Goal: Information Seeking & Learning: Learn about a topic

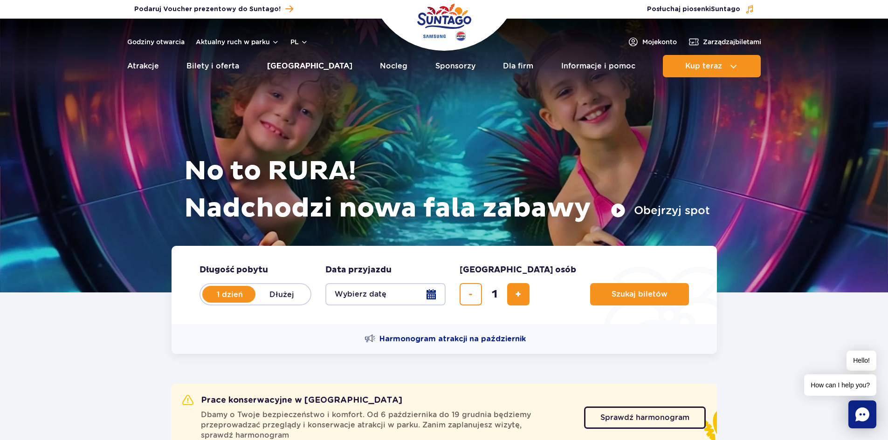
click at [310, 65] on link "[GEOGRAPHIC_DATA]" at bounding box center [309, 66] width 85 height 22
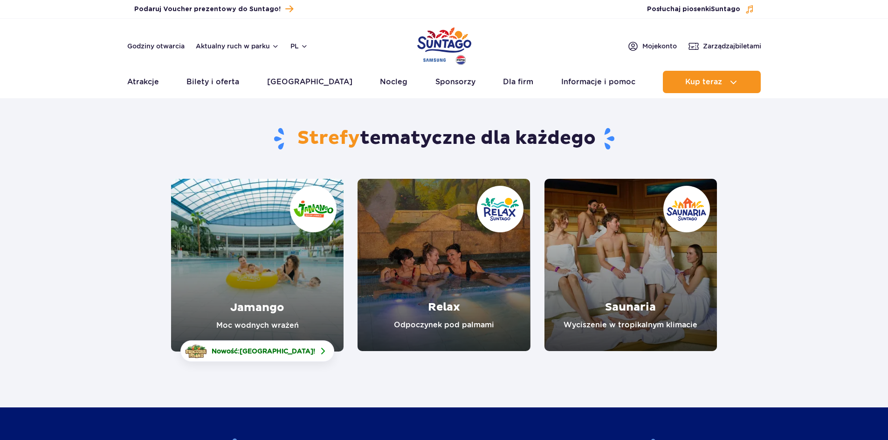
click at [268, 263] on link "Jamango" at bounding box center [257, 265] width 172 height 173
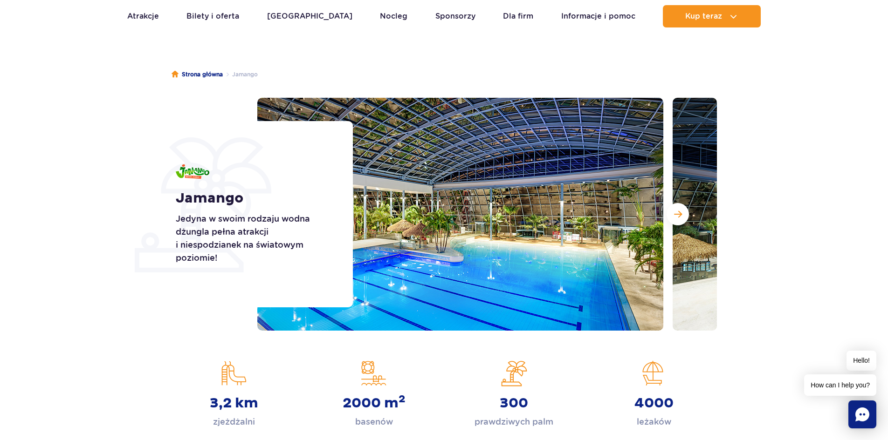
scroll to position [47, 0]
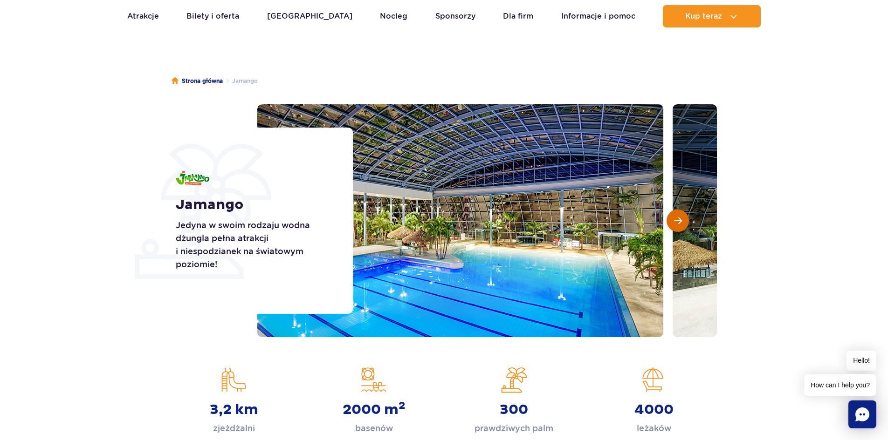
click at [682, 220] on button "Następny slajd" at bounding box center [678, 221] width 22 height 22
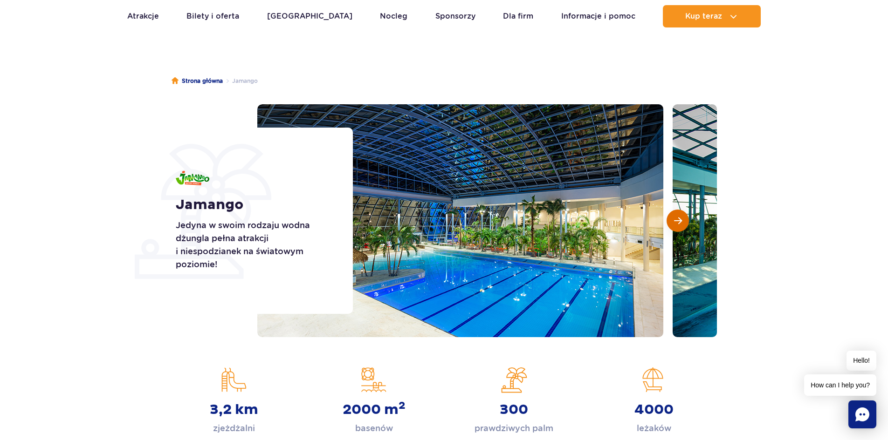
click at [682, 220] on button "Następny slajd" at bounding box center [678, 221] width 22 height 22
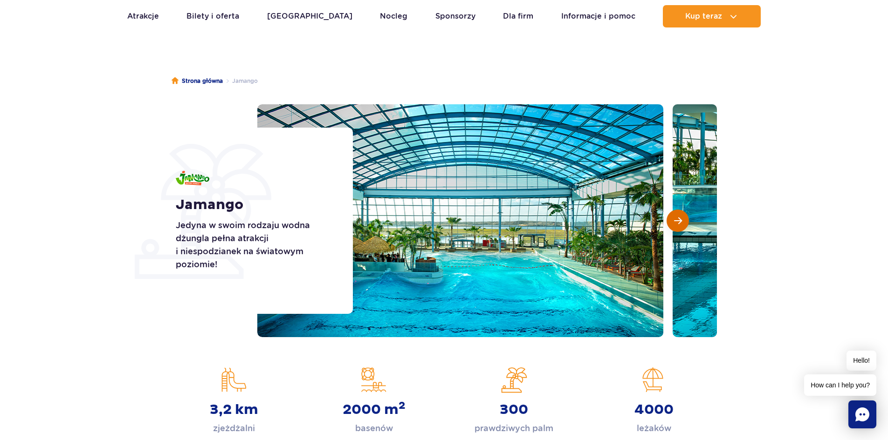
click at [682, 220] on button "Następny slajd" at bounding box center [678, 221] width 22 height 22
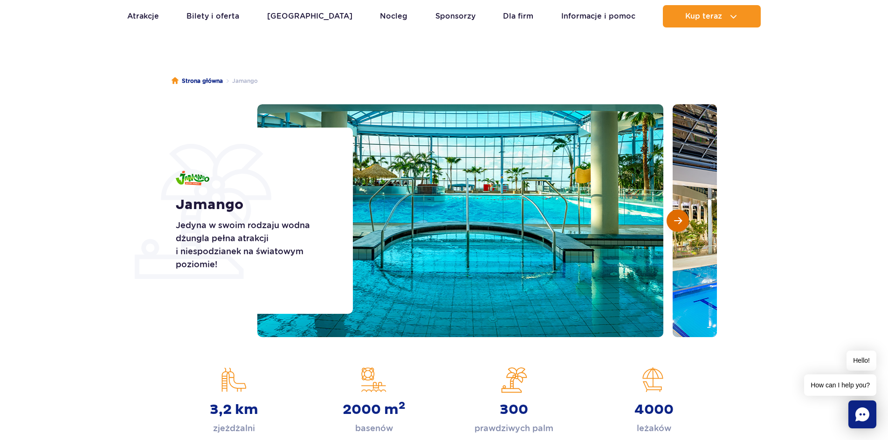
click at [682, 220] on button "Następny slajd" at bounding box center [678, 221] width 22 height 22
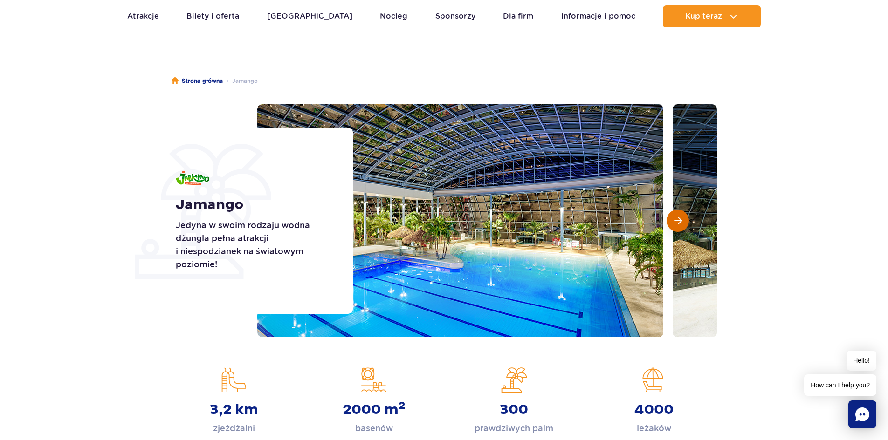
click at [682, 220] on button "Następny slajd" at bounding box center [678, 221] width 22 height 22
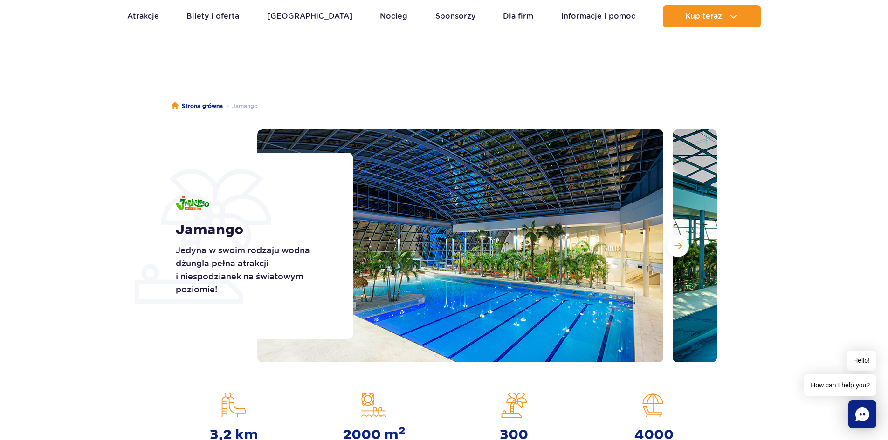
scroll to position [0, 0]
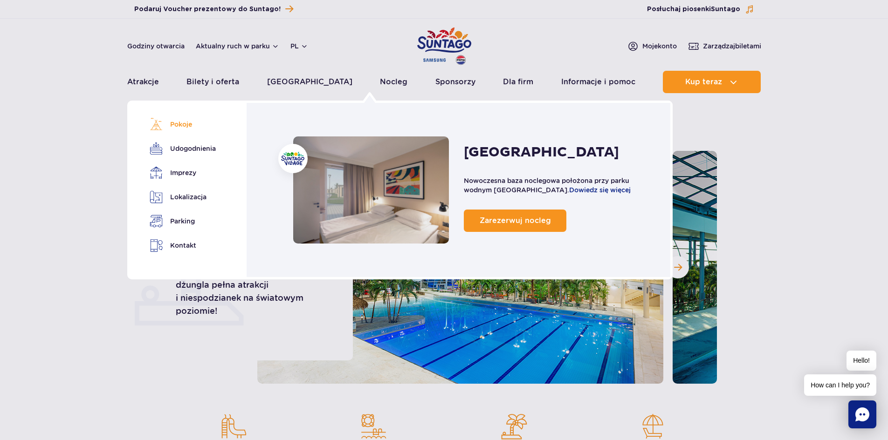
click at [184, 126] on link "Pokoje" at bounding box center [181, 124] width 63 height 13
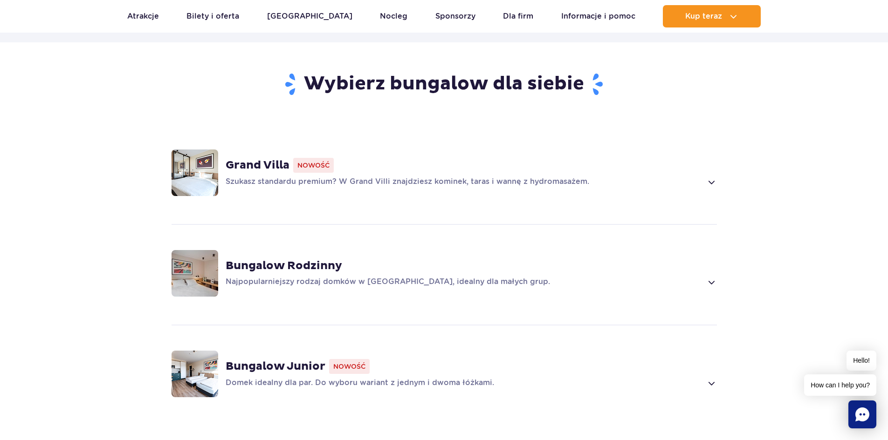
click at [243, 158] on strong "Grand Villa" at bounding box center [258, 165] width 64 height 14
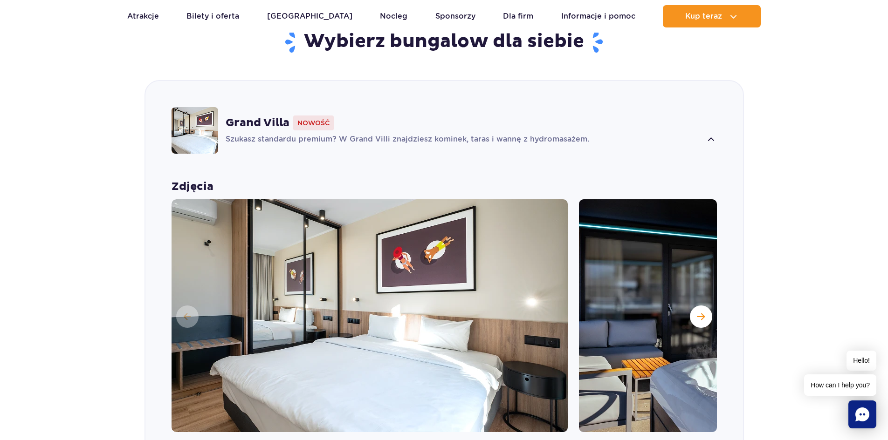
scroll to position [696, 0]
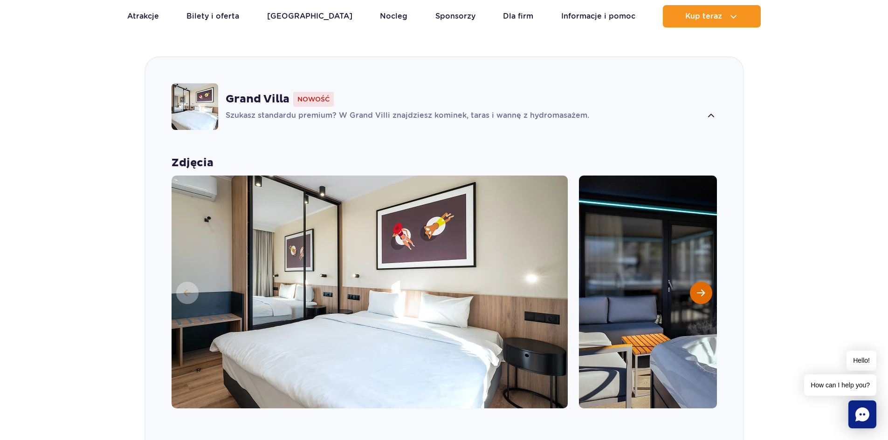
click at [698, 289] on span "Następny slajd" at bounding box center [701, 293] width 8 height 8
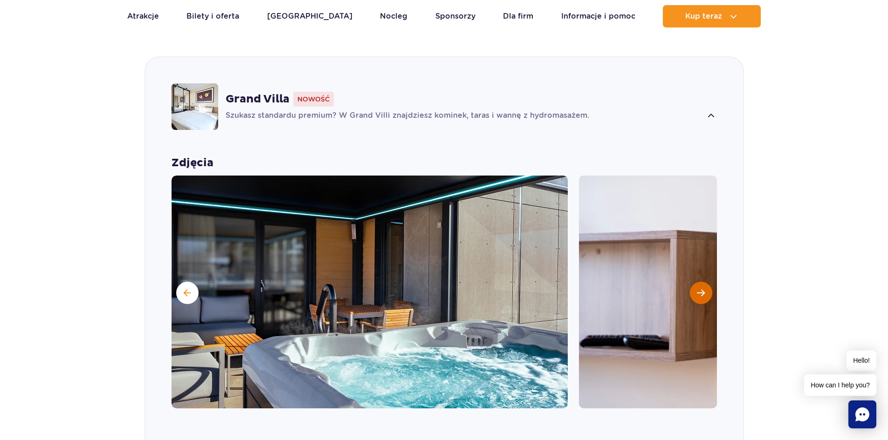
click at [698, 289] on span "Następny slajd" at bounding box center [701, 293] width 8 height 8
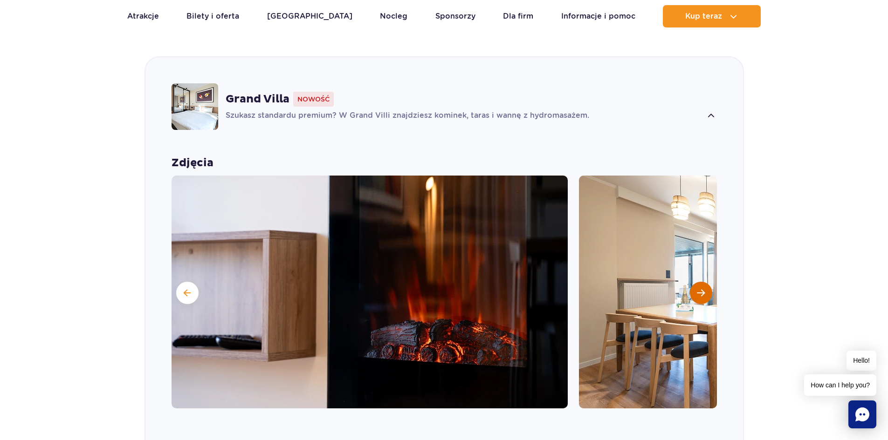
click at [698, 289] on span "Następny slajd" at bounding box center [701, 293] width 8 height 8
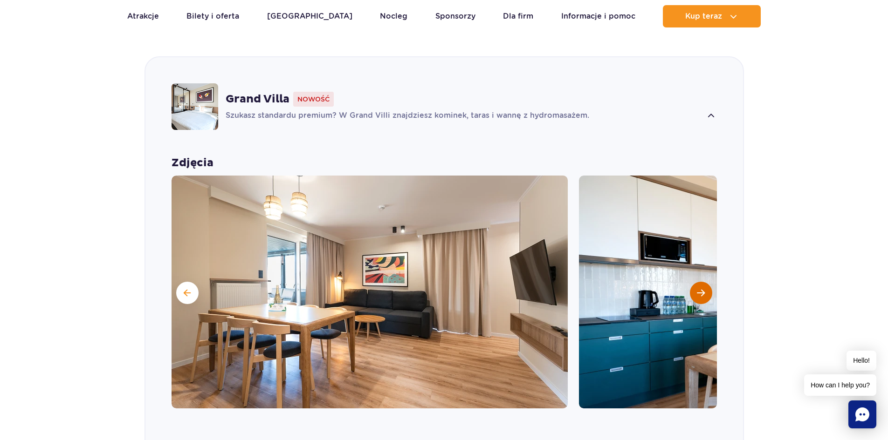
click at [698, 289] on span "Następny slajd" at bounding box center [701, 293] width 8 height 8
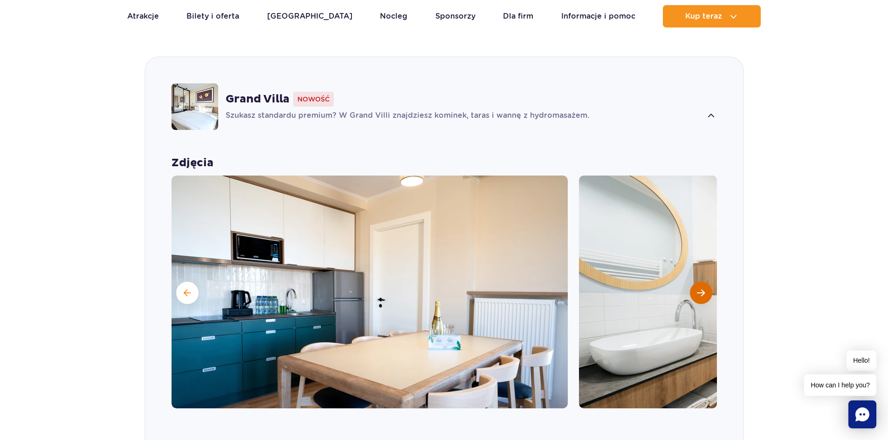
click at [698, 289] on span "Następny slajd" at bounding box center [701, 293] width 8 height 8
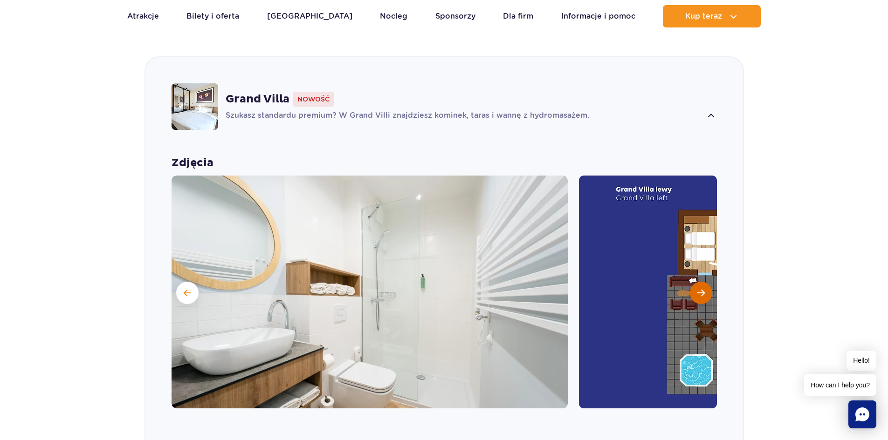
click at [698, 289] on span "Następny slajd" at bounding box center [701, 293] width 8 height 8
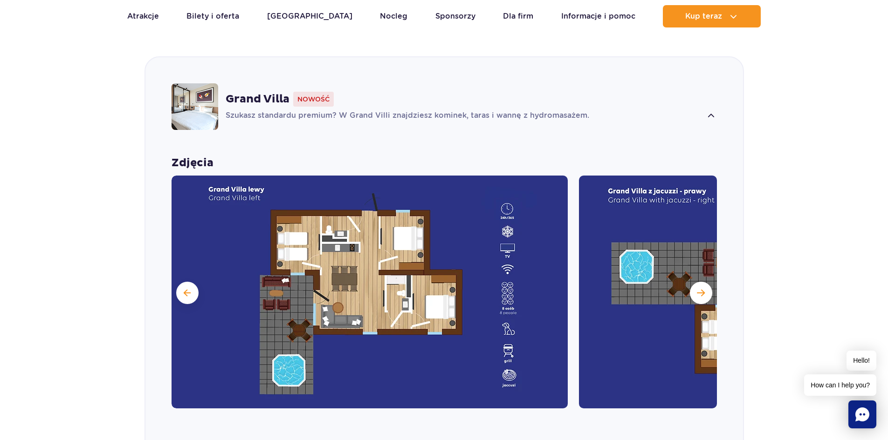
drag, startPoint x: 74, startPoint y: 64, endPoint x: 100, endPoint y: 42, distance: 34.4
